Goal: Transaction & Acquisition: Purchase product/service

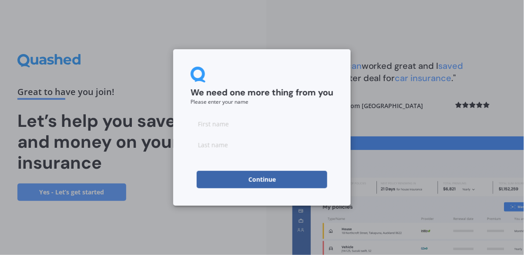
click at [213, 124] on input at bounding box center [262, 123] width 143 height 17
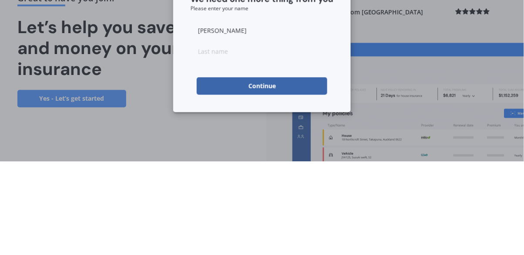
type input "[PERSON_NAME]"
click at [210, 147] on input at bounding box center [262, 144] width 143 height 17
type input "Nielsen"
click at [226, 178] on button "Continue" at bounding box center [262, 179] width 131 height 17
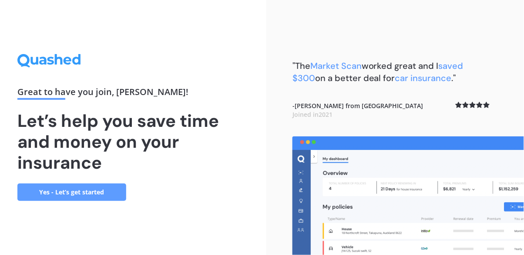
click at [77, 201] on link "Yes - Let’s get started" at bounding box center [71, 191] width 109 height 17
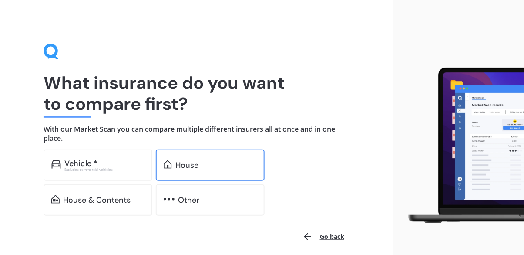
click at [196, 165] on div "House" at bounding box center [187, 165] width 23 height 9
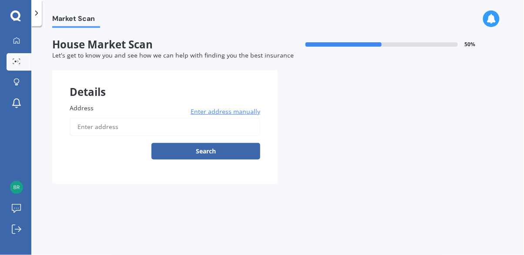
click at [93, 127] on input "Address" at bounding box center [165, 127] width 191 height 18
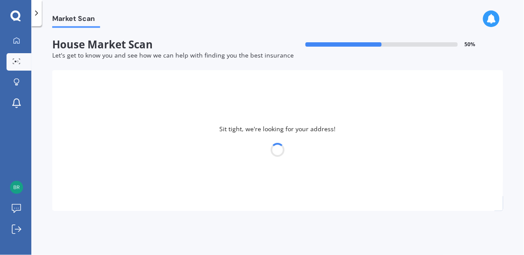
type input "23 Waldorf Crescent, Orewa 0931"
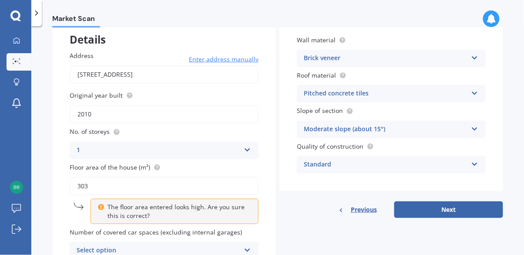
scroll to position [54, 0]
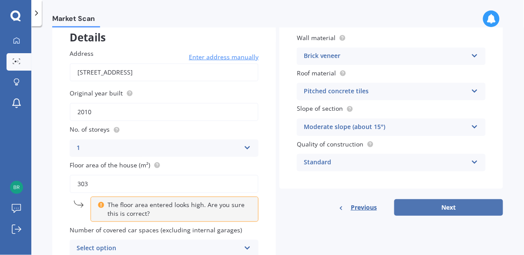
click at [443, 209] on button "Next" at bounding box center [449, 207] width 109 height 17
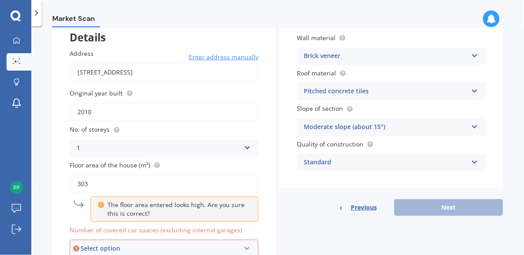
click at [245, 246] on icon at bounding box center [246, 246] width 7 height 6
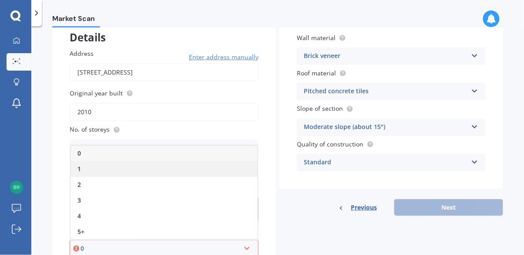
click at [88, 170] on div "1" at bounding box center [164, 169] width 187 height 16
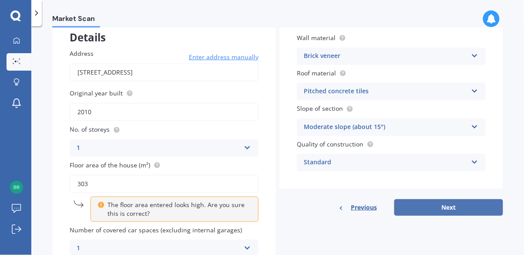
click at [432, 208] on button "Next" at bounding box center [449, 207] width 109 height 17
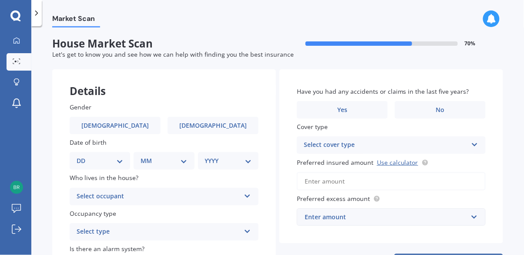
scroll to position [0, 0]
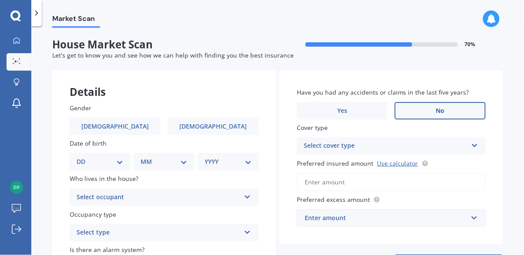
click at [446, 113] on label "No" at bounding box center [440, 110] width 91 height 17
click at [0, 0] on input "No" at bounding box center [0, 0] width 0 height 0
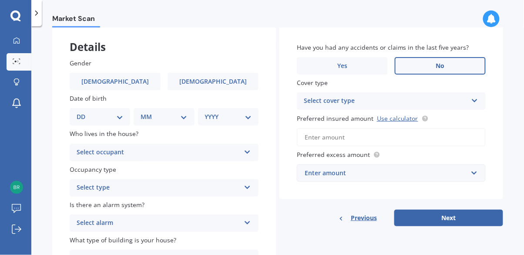
scroll to position [55, 0]
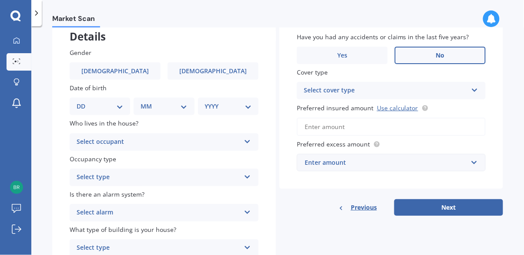
click at [471, 89] on icon at bounding box center [474, 88] width 7 height 6
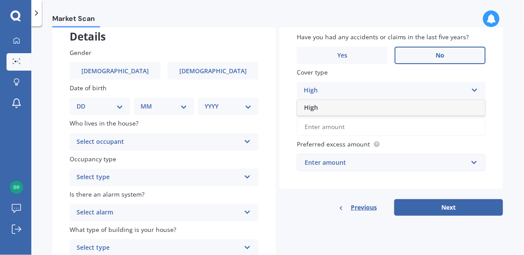
click at [462, 108] on div "High" at bounding box center [392, 108] width 188 height 16
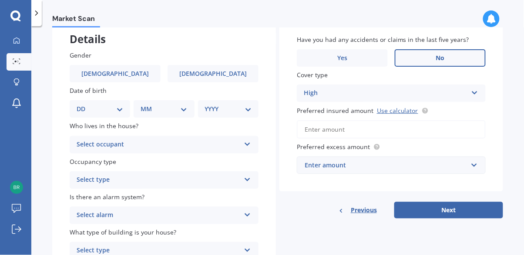
scroll to position [54, 0]
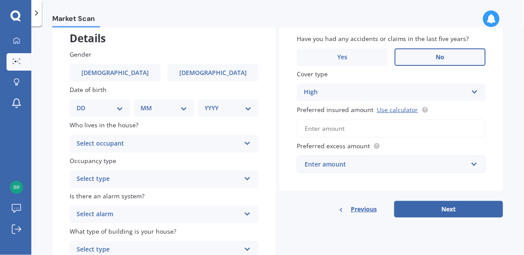
click at [86, 109] on select "DD 01 02 03 04 05 06 07 08 09 10 11 12 13 14 15 16 17 18 19 20 21 22 23 24 25 2…" at bounding box center [100, 108] width 47 height 10
select select "01"
click at [84, 103] on select "DD 01 02 03 04 05 06 07 08 09 10 11 12 13 14 15 16 17 18 19 20 21 22 23 24 25 2…" at bounding box center [100, 108] width 47 height 10
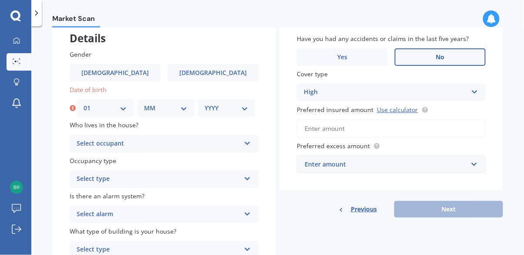
click at [167, 103] on select "MM 01 02 03 04 05 06 07 08 09 10 11 12" at bounding box center [165, 108] width 43 height 10
select select "01"
click at [144, 103] on select "MM 01 02 03 04 05 06 07 08 09 10 11 12" at bounding box center [165, 108] width 43 height 10
click at [227, 105] on select "YYYY 2009 2008 2007 2006 2005 2004 2003 2002 2001 2000 1999 1998 1997 1996 1995…" at bounding box center [226, 108] width 43 height 10
select select "1975"
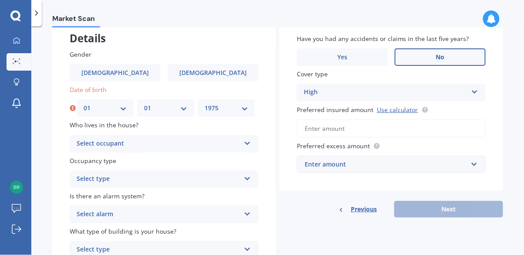
click at [205, 103] on select "YYYY 2009 2008 2007 2006 2005 2004 2003 2002 2001 2000 1999 1998 1997 1996 1995…" at bounding box center [226, 108] width 43 height 10
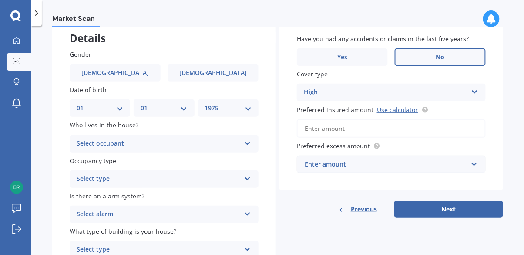
click at [106, 142] on div "Select occupant" at bounding box center [159, 144] width 164 height 10
click at [88, 160] on span "Owner" at bounding box center [87, 160] width 20 height 8
click at [92, 181] on div "Select type" at bounding box center [159, 179] width 164 height 10
click at [92, 194] on span "Permanent" at bounding box center [93, 196] width 33 height 8
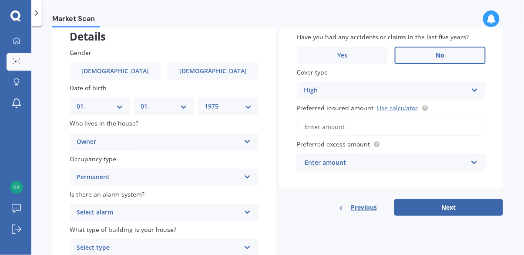
click at [97, 212] on div "Select alarm" at bounding box center [159, 212] width 164 height 10
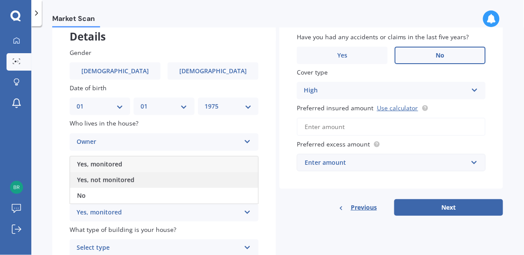
click at [119, 182] on span "Yes, not monitored" at bounding box center [105, 180] width 57 height 8
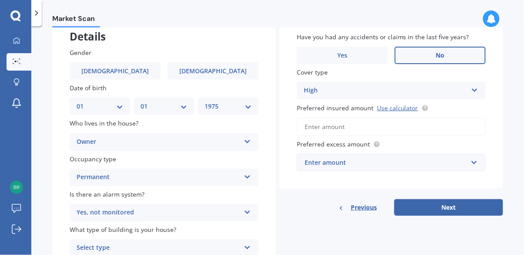
click at [92, 248] on div "Select type" at bounding box center [159, 248] width 164 height 10
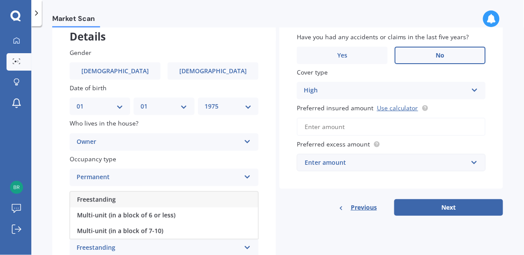
click at [105, 198] on span "Freestanding" at bounding box center [96, 199] width 39 height 8
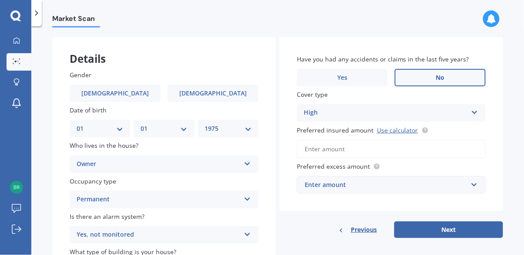
scroll to position [0, 0]
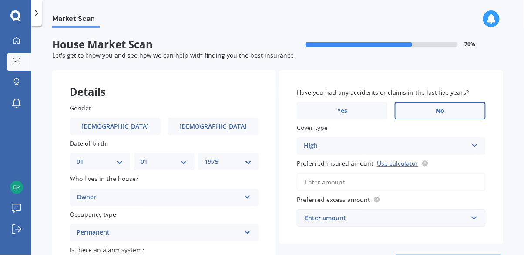
click at [405, 143] on div "High" at bounding box center [386, 146] width 164 height 10
click at [381, 162] on div "High" at bounding box center [392, 163] width 188 height 16
click at [389, 163] on link "Use calculator" at bounding box center [397, 163] width 41 height 8
click at [352, 178] on input "Preferred insured amount Use calculator" at bounding box center [391, 182] width 189 height 18
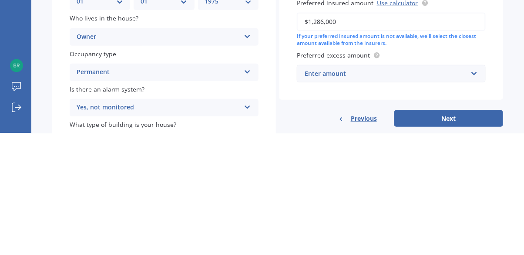
scroll to position [40, 0]
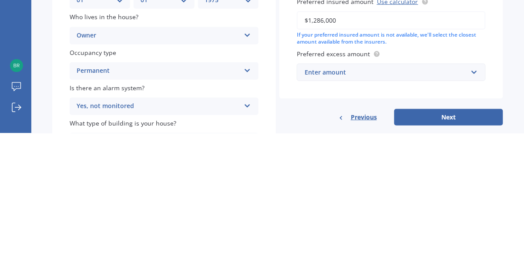
type input "$1,286,000"
click at [459, 192] on div "Enter amount" at bounding box center [386, 194] width 163 height 10
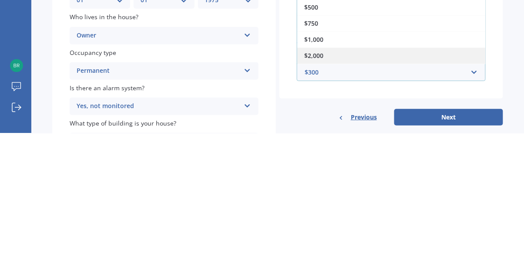
click at [324, 178] on div "$2,000" at bounding box center [392, 177] width 188 height 16
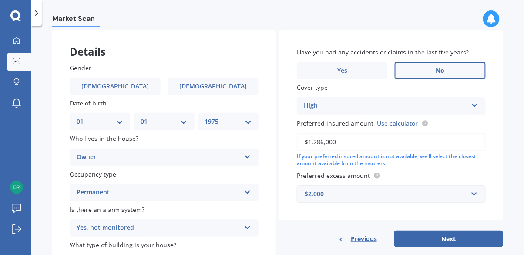
scroll to position [55, 0]
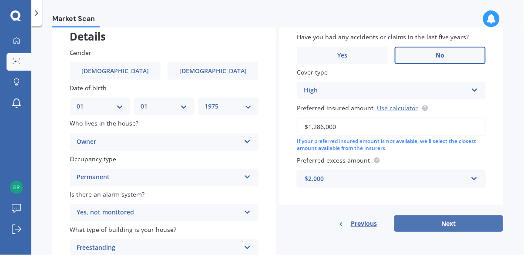
click at [453, 222] on button "Next" at bounding box center [449, 223] width 109 height 17
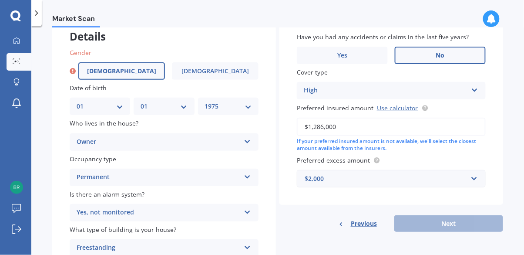
click at [124, 70] on span "Male" at bounding box center [121, 71] width 69 height 7
click at [0, 0] on input "Male" at bounding box center [0, 0] width 0 height 0
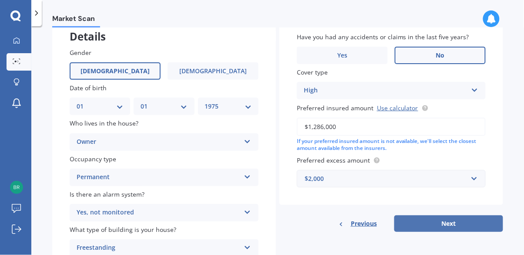
click at [442, 225] on button "Next" at bounding box center [449, 223] width 109 height 17
select select "01"
select select "1975"
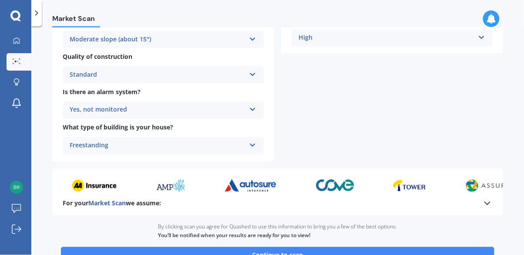
scroll to position [331, 0]
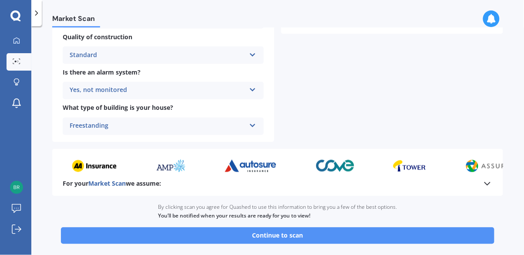
click at [311, 233] on button "Continue to scan" at bounding box center [278, 235] width 434 height 17
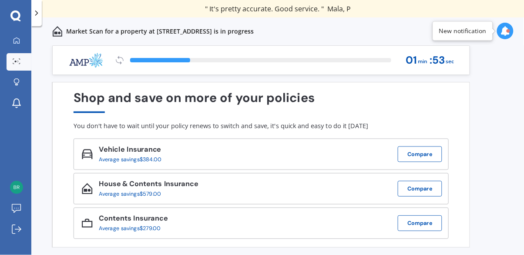
click at [491, 159] on div "Previous 60,000+ Kiwis have signed up to shop and save on insurance with us " H…" at bounding box center [277, 159] width 493 height 229
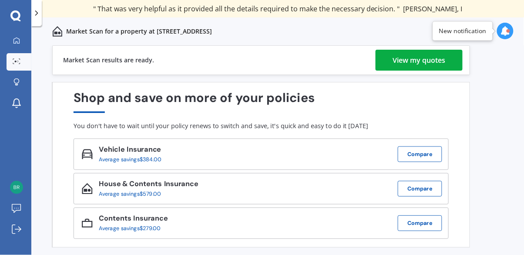
click at [403, 63] on div "View my quotes" at bounding box center [419, 60] width 53 height 21
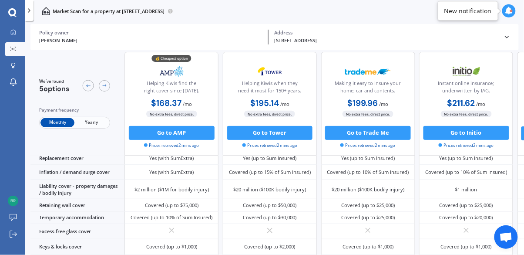
scroll to position [63, 0]
